Goal: Task Accomplishment & Management: Use online tool/utility

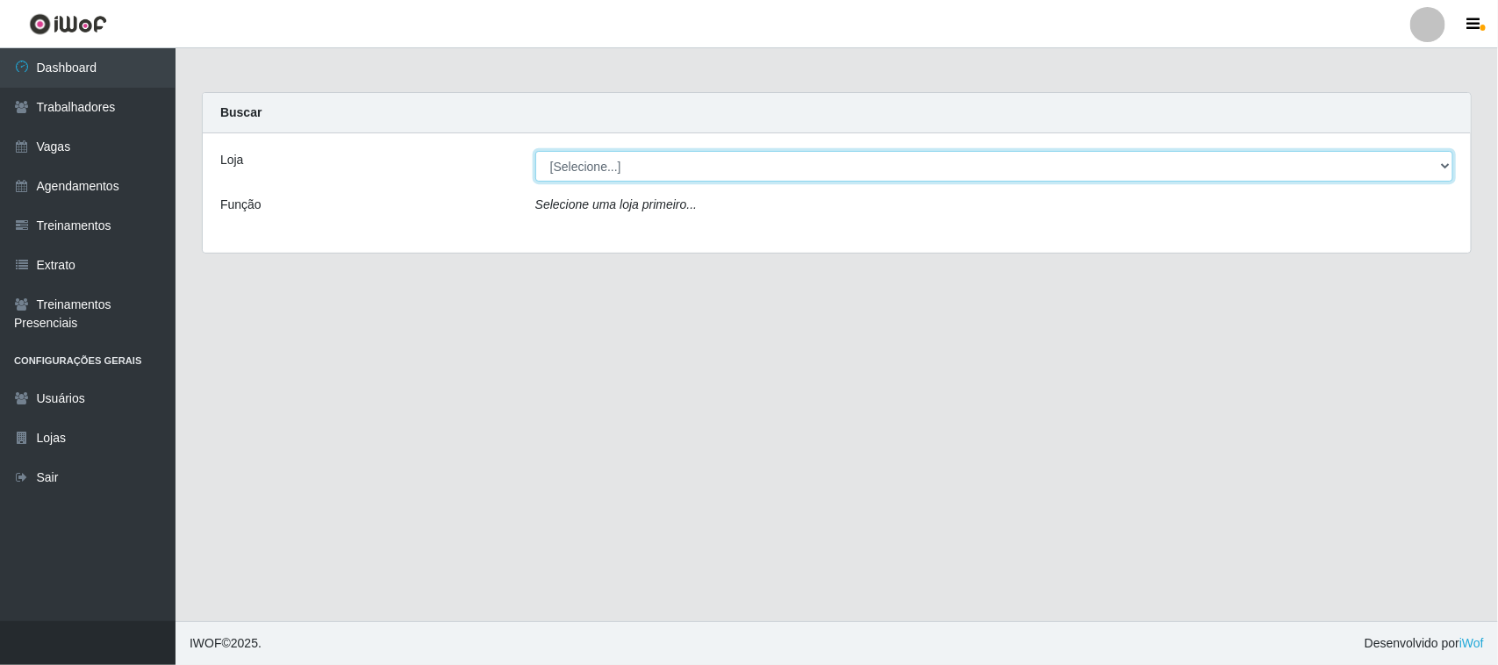
click at [1436, 164] on select "[Selecione...] [GEOGRAPHIC_DATA]" at bounding box center [994, 166] width 918 height 31
select select "65"
click at [535, 151] on select "[Selecione...] [GEOGRAPHIC_DATA]" at bounding box center [994, 166] width 918 height 31
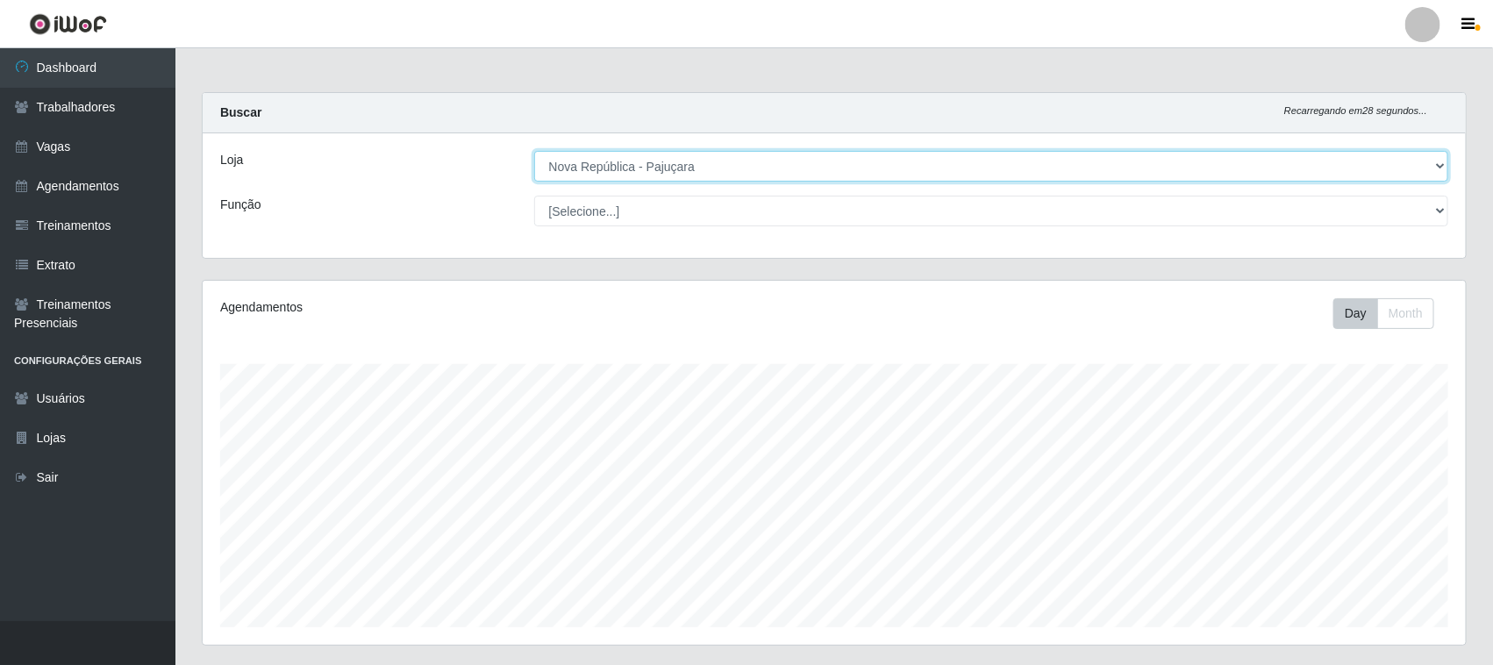
scroll to position [365, 1263]
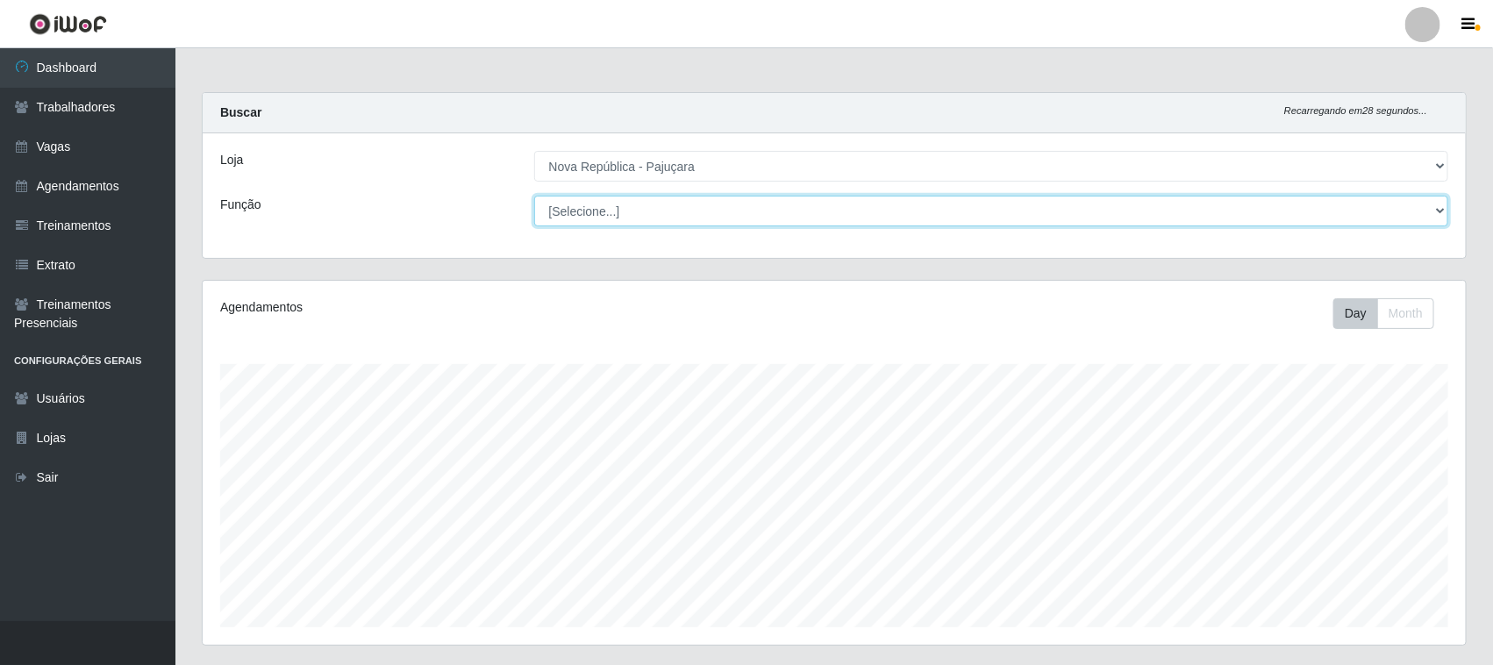
click at [1440, 207] on select "[Selecione...] Balconista Operador de Caixa Repositor" at bounding box center [991, 211] width 915 height 31
select select "22"
click at [534, 196] on select "[Selecione...] Balconista Operador de Caixa Repositor" at bounding box center [991, 211] width 915 height 31
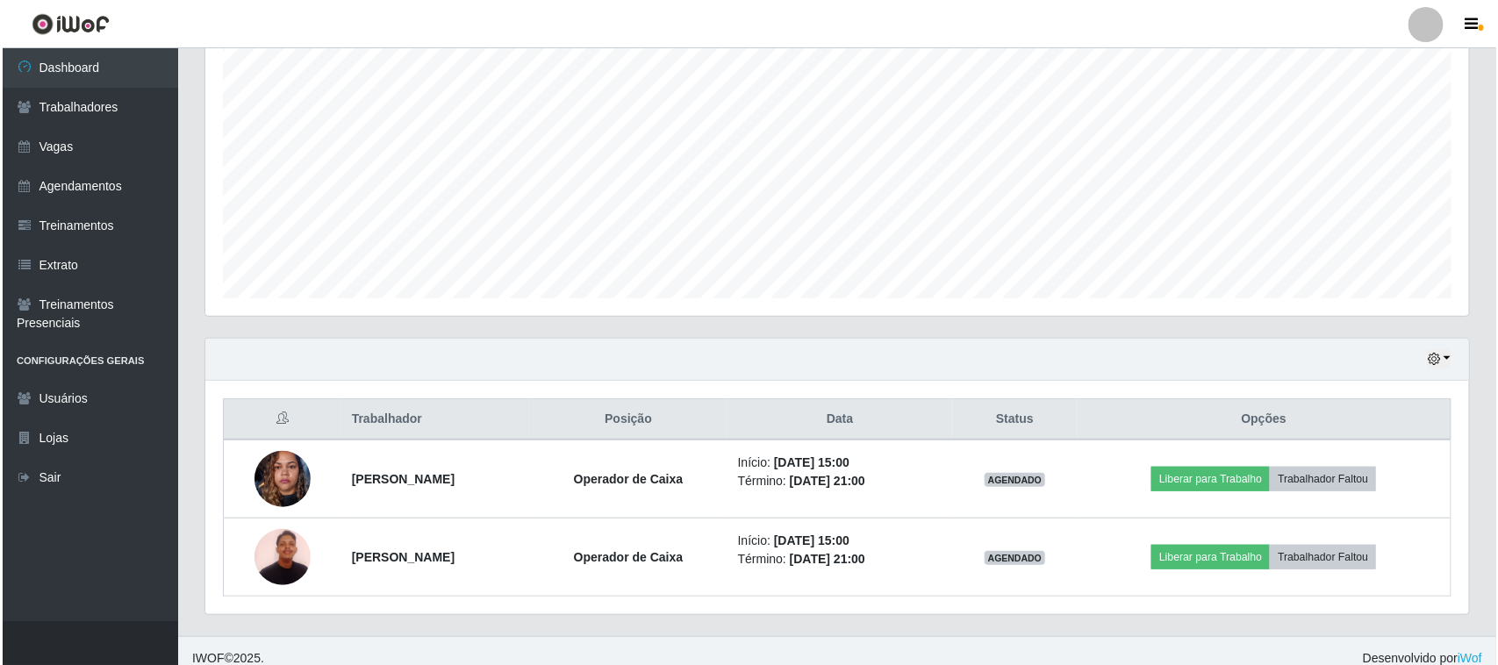
scroll to position [345, 0]
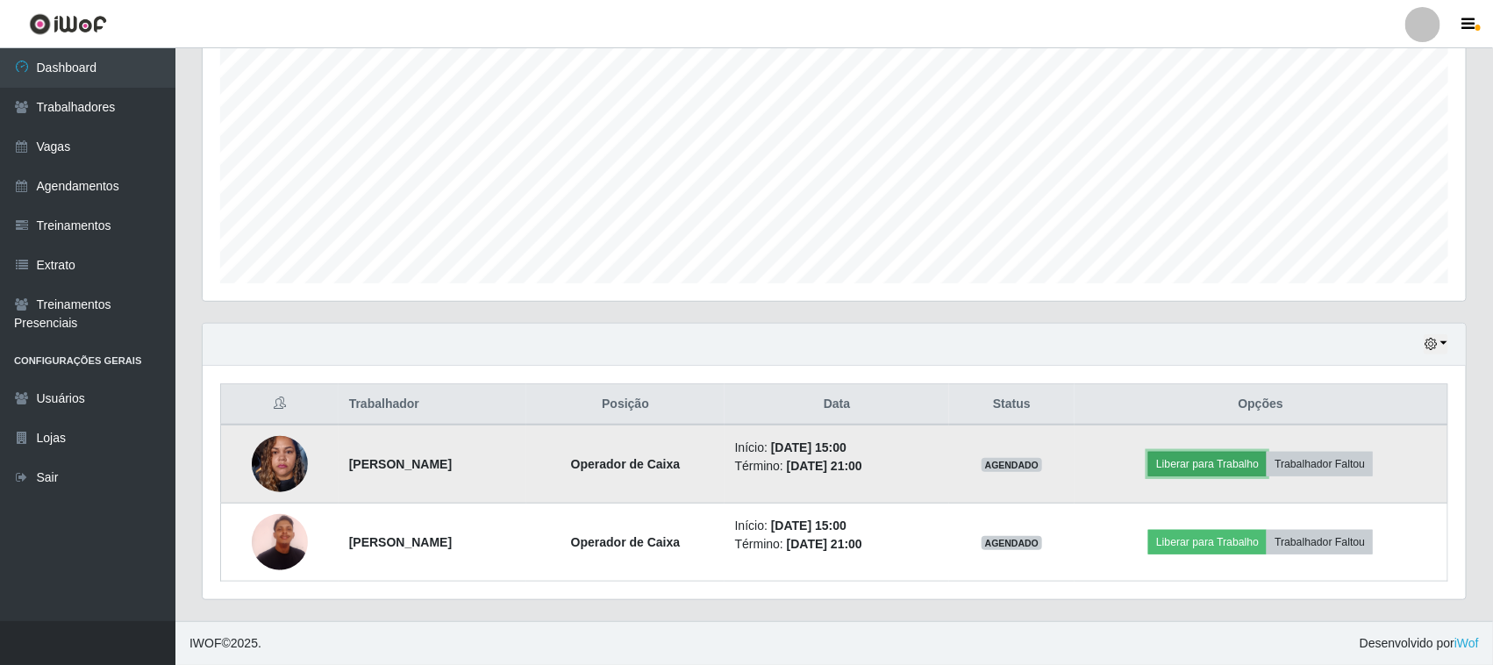
click at [1219, 467] on button "Liberar para Trabalho" at bounding box center [1207, 464] width 118 height 25
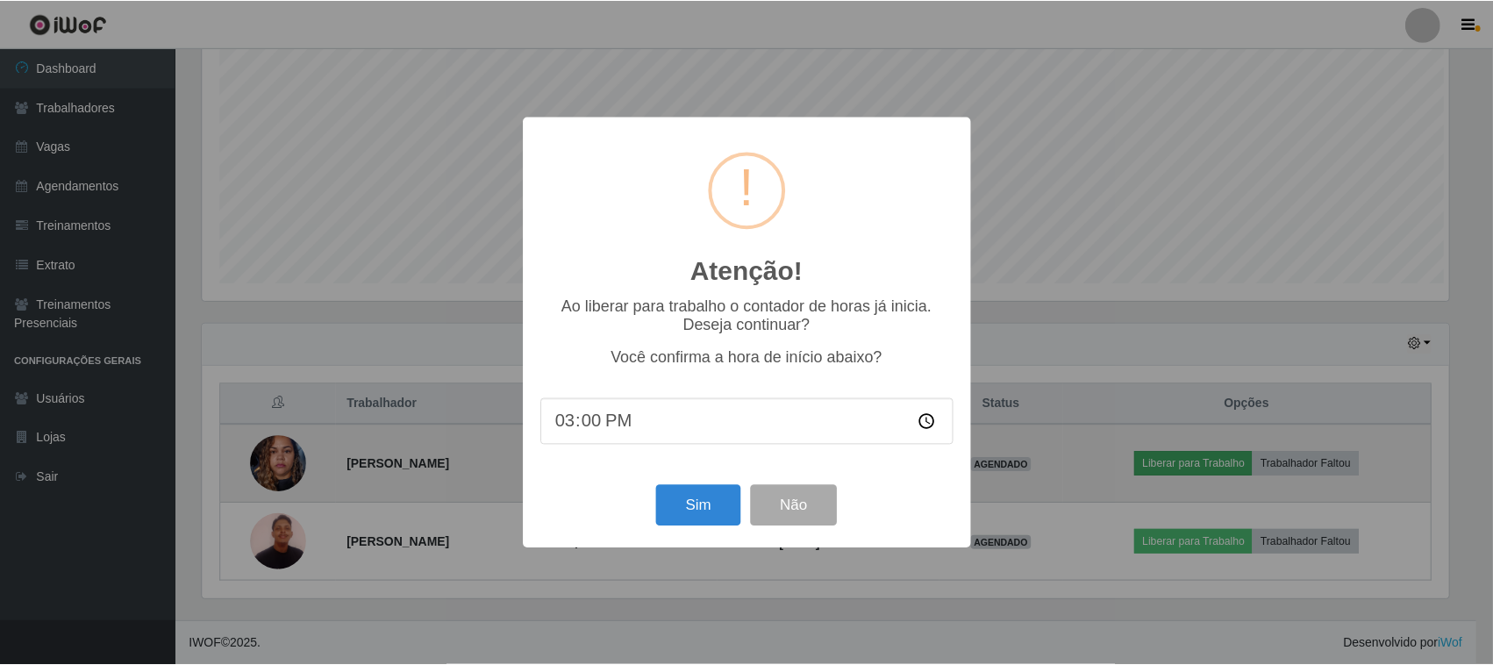
scroll to position [365, 1251]
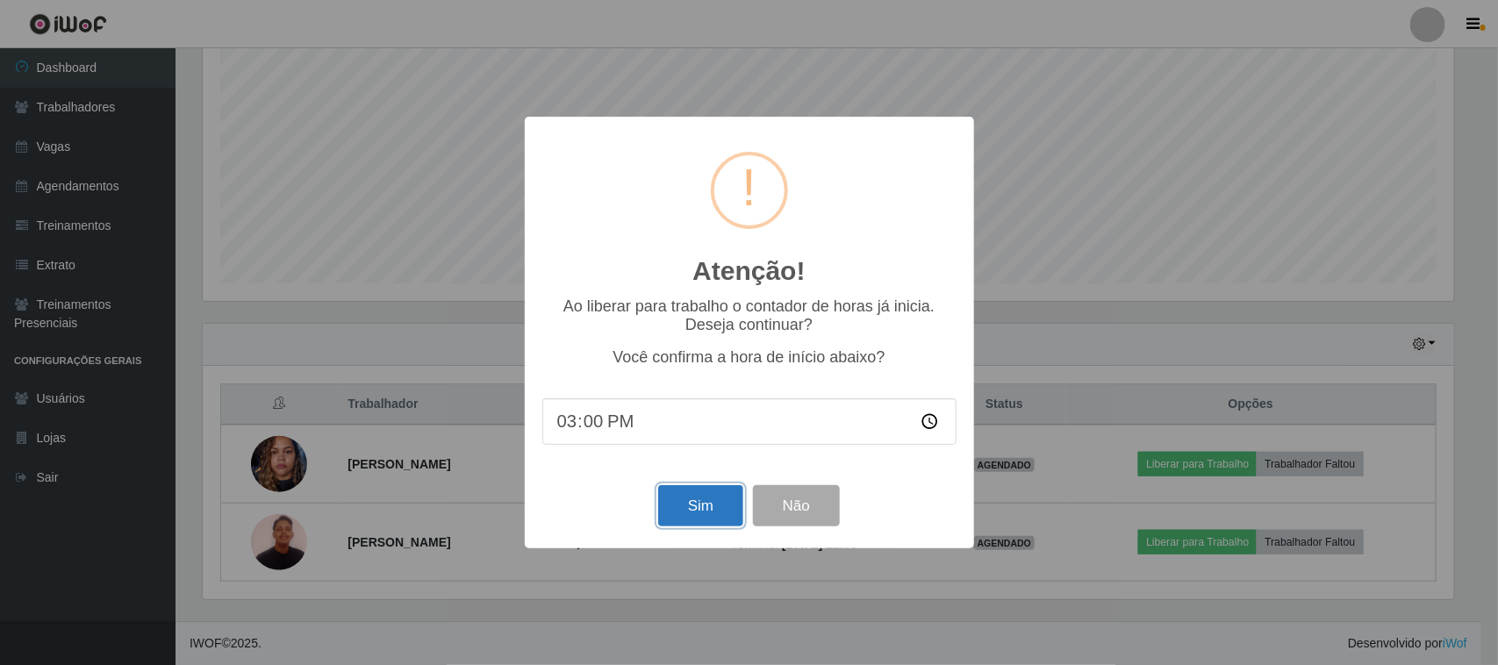
click at [709, 507] on button "Sim" at bounding box center [700, 505] width 85 height 41
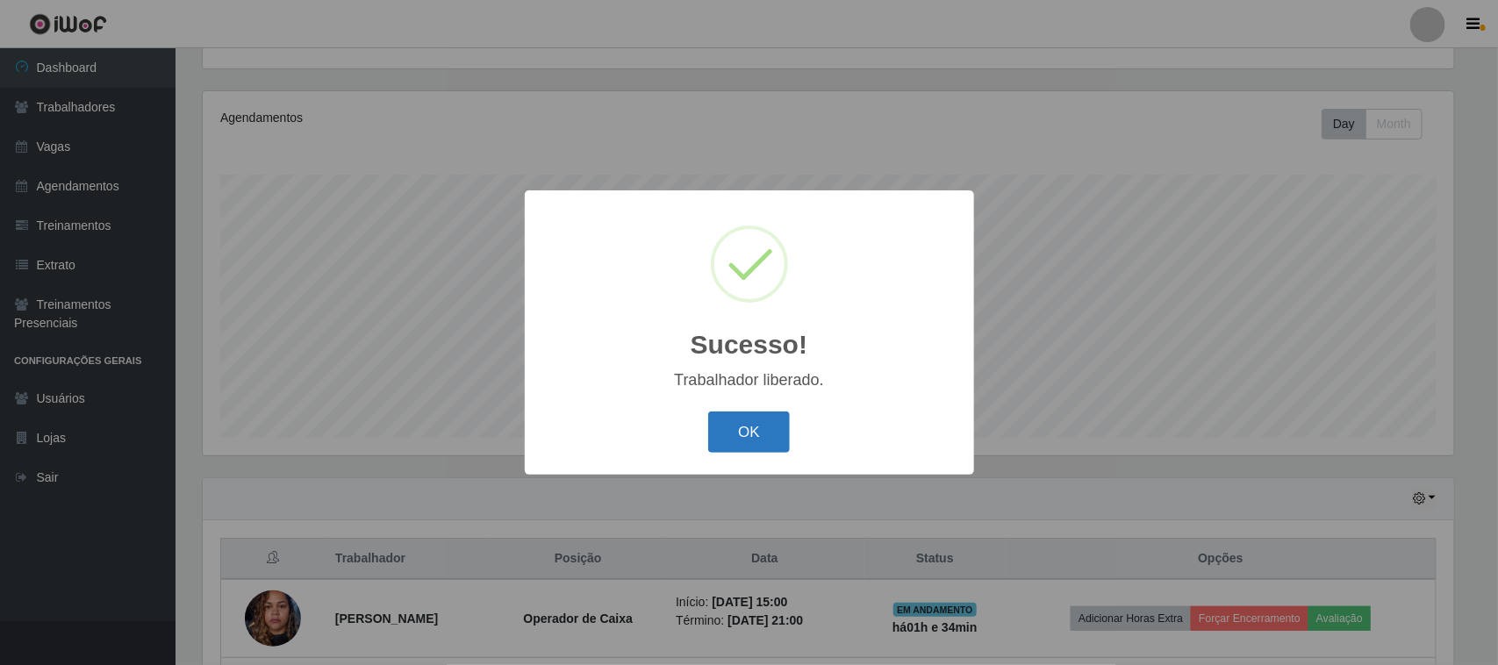
click at [751, 425] on button "OK" at bounding box center [749, 431] width 82 height 41
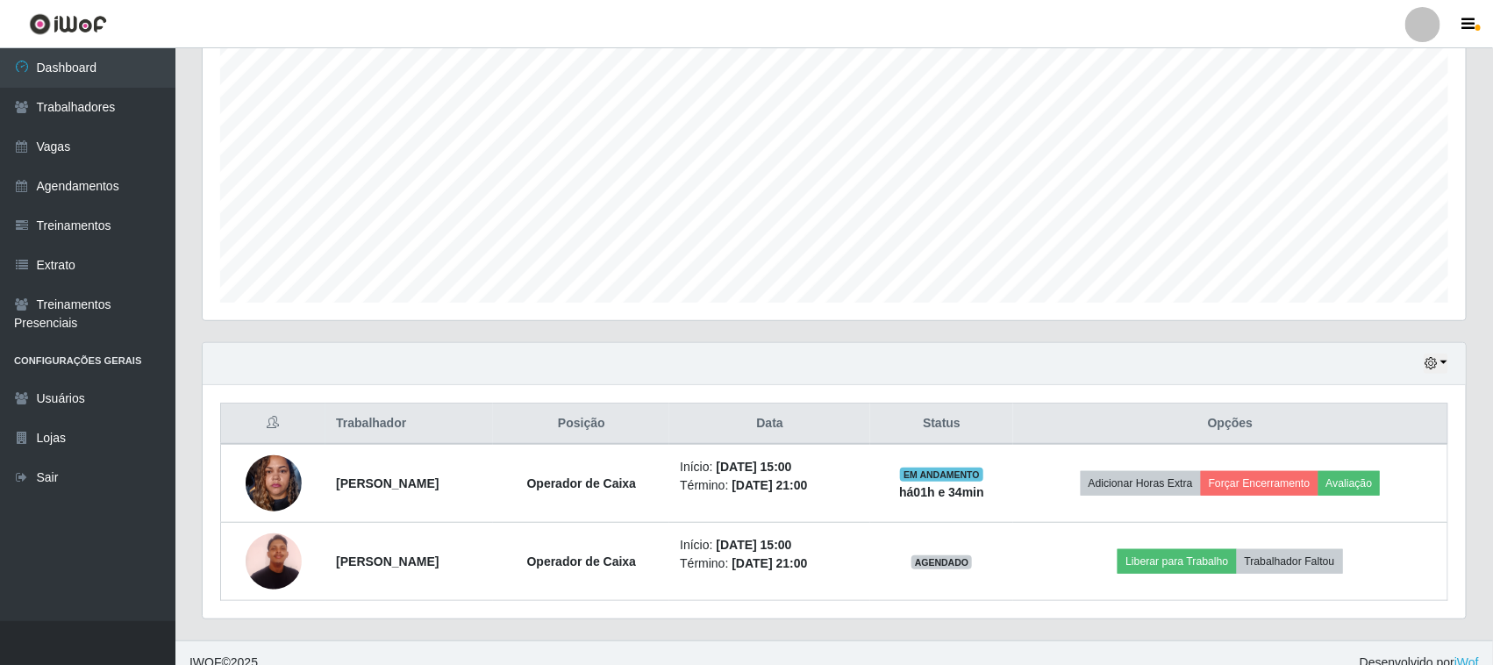
scroll to position [345, 0]
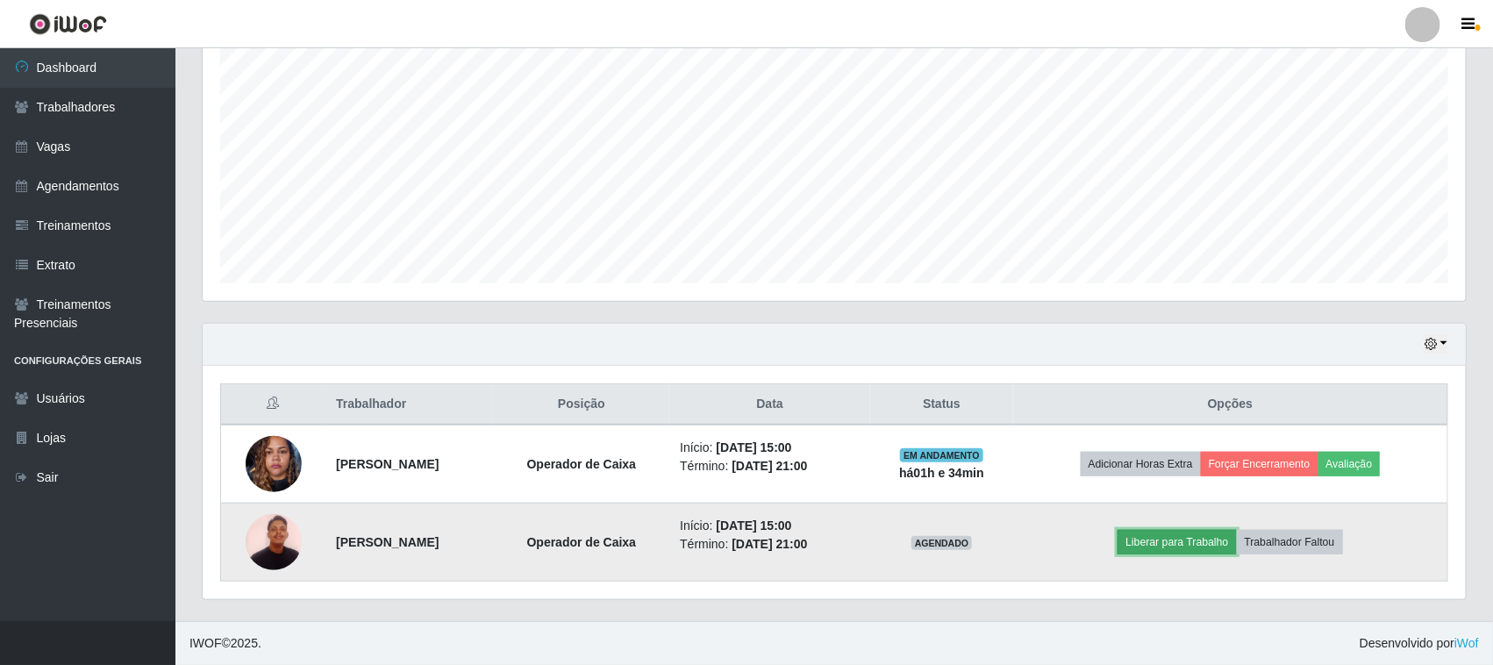
click at [1176, 537] on button "Liberar para Trabalho" at bounding box center [1177, 542] width 118 height 25
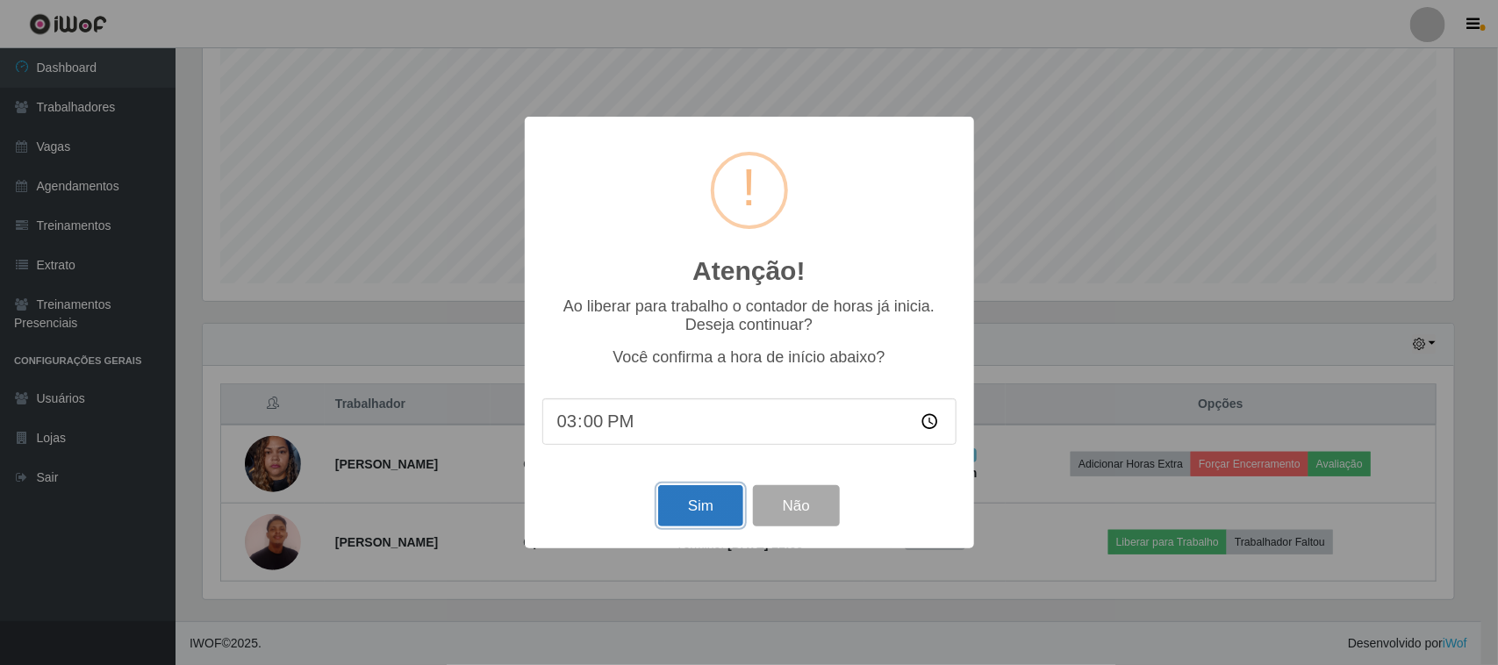
click at [689, 511] on button "Sim" at bounding box center [700, 505] width 85 height 41
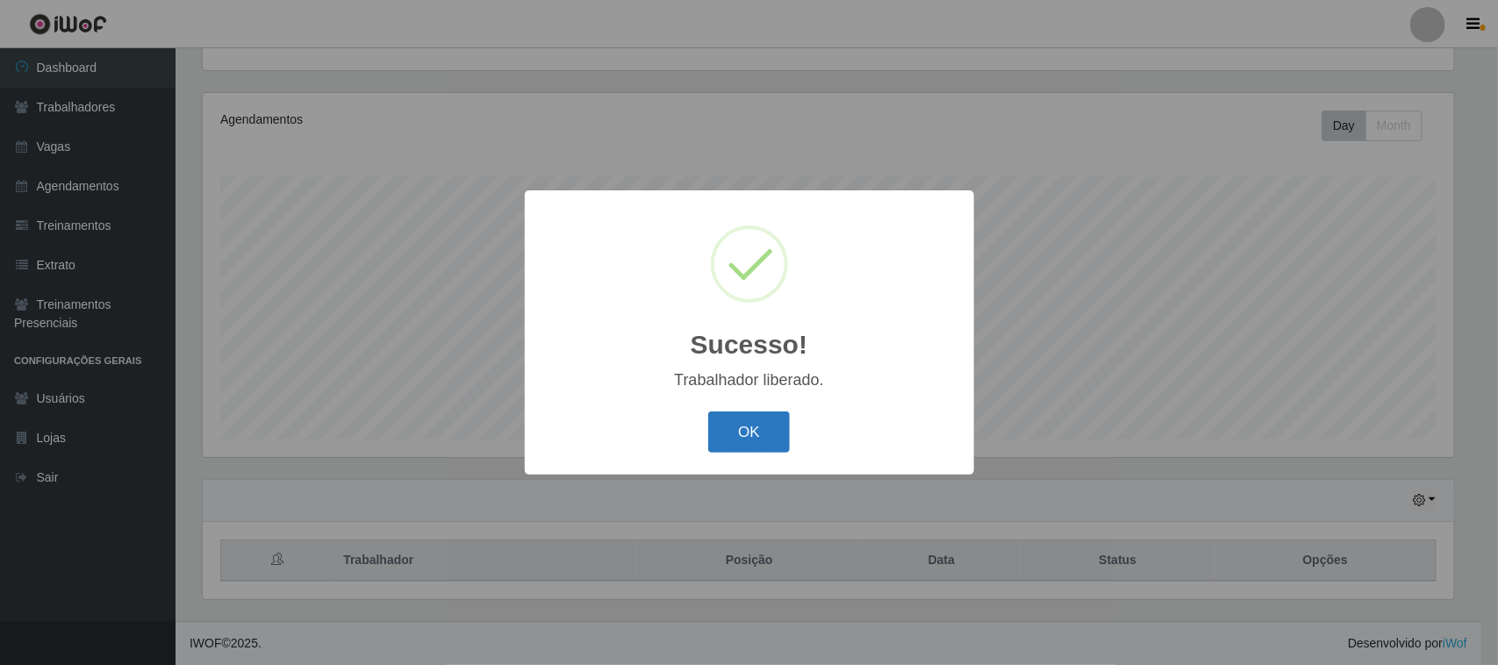
click at [747, 440] on button "OK" at bounding box center [749, 431] width 82 height 41
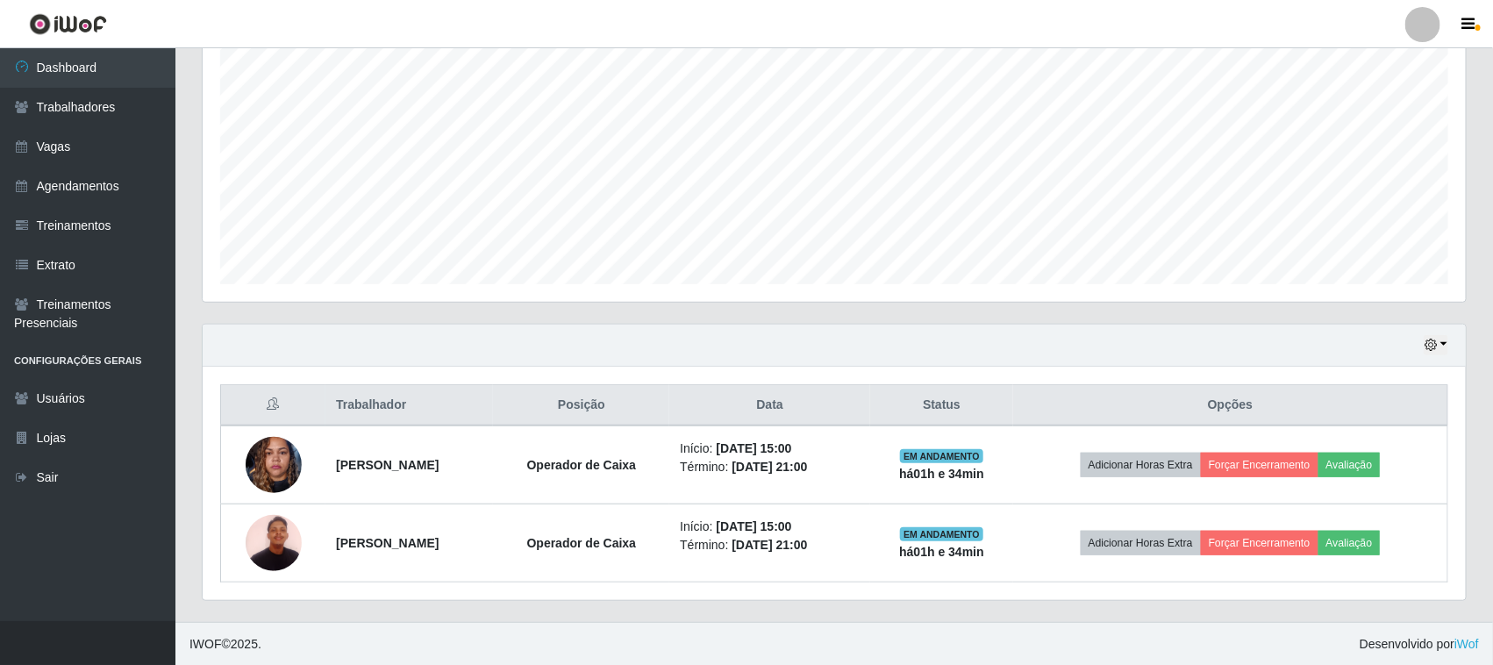
scroll to position [345, 0]
click at [1441, 339] on button "button" at bounding box center [1436, 344] width 25 height 20
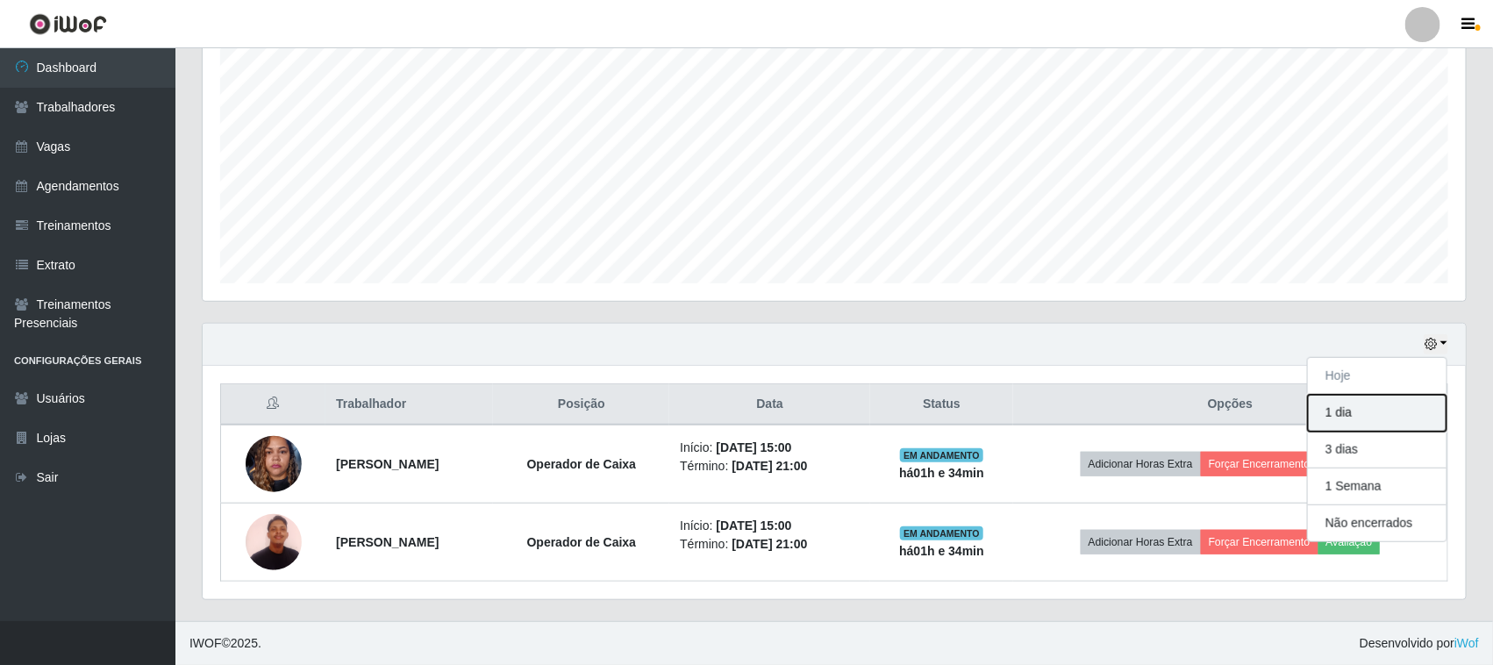
click at [1331, 418] on button "1 dia" at bounding box center [1377, 413] width 139 height 37
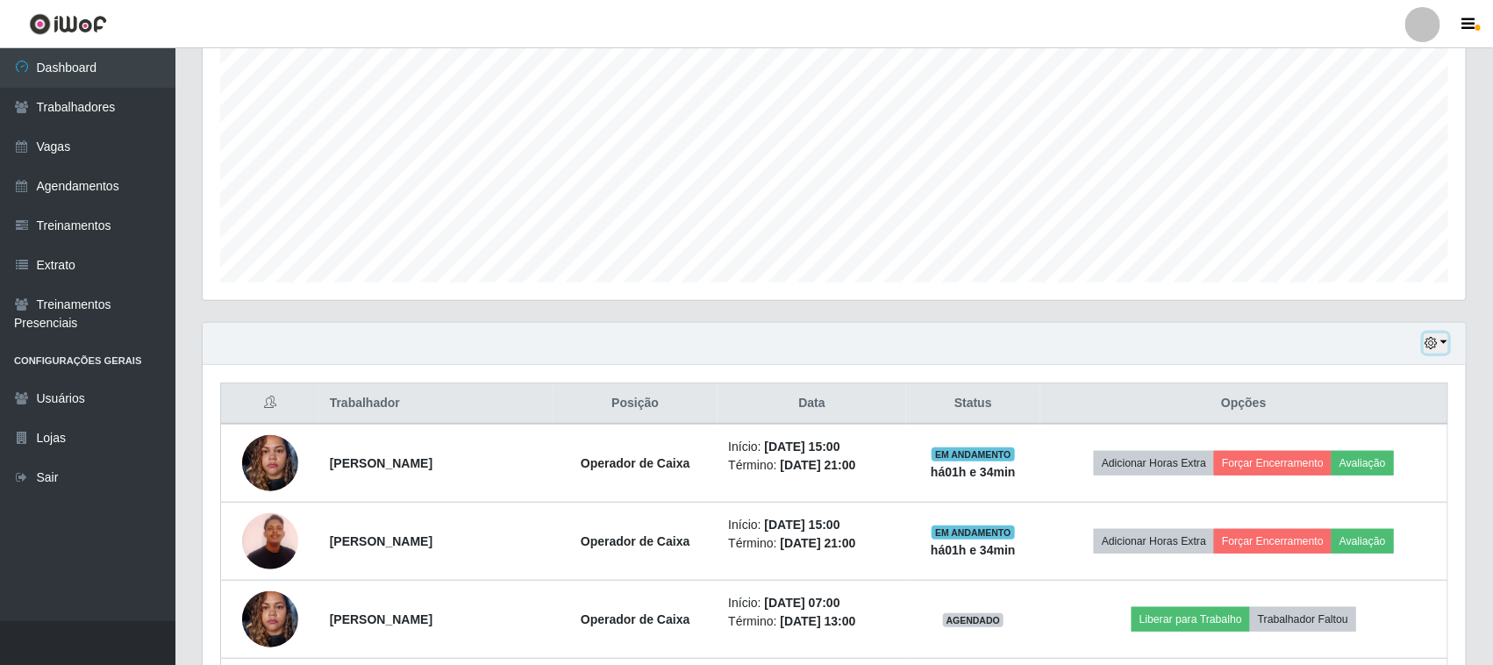
click at [1439, 344] on button "button" at bounding box center [1436, 343] width 25 height 20
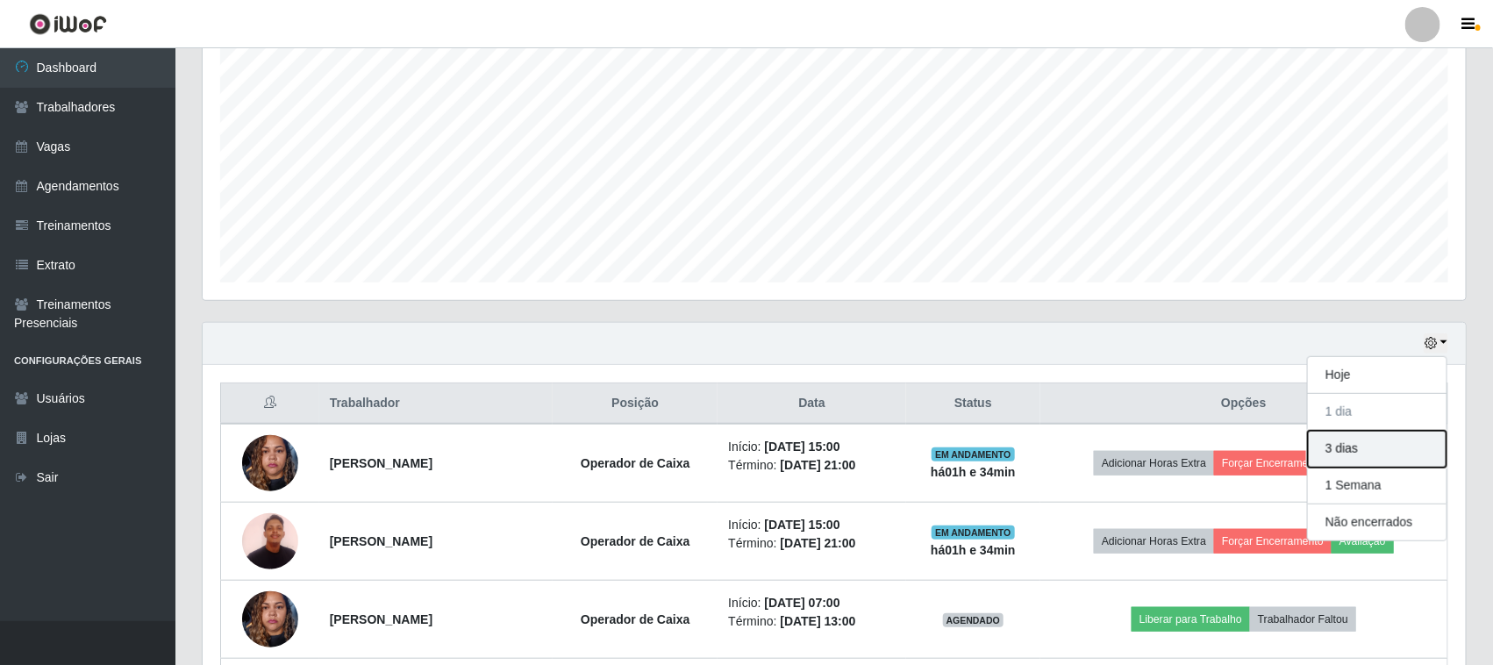
click at [1336, 448] on button "3 dias" at bounding box center [1377, 449] width 139 height 37
click at [1336, 300] on div "Agendamentos Day Month" at bounding box center [834, 118] width 1263 height 364
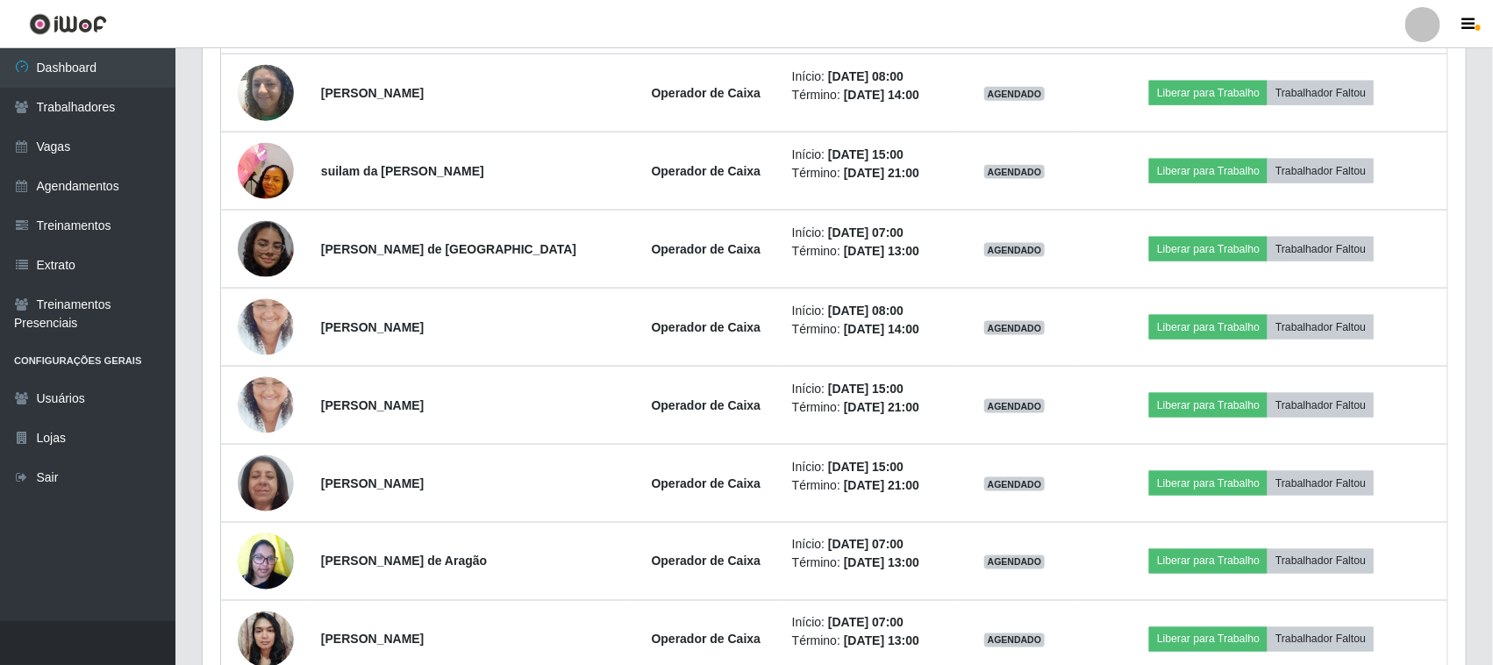
scroll to position [0, 0]
